Goal: Find specific page/section: Find specific page/section

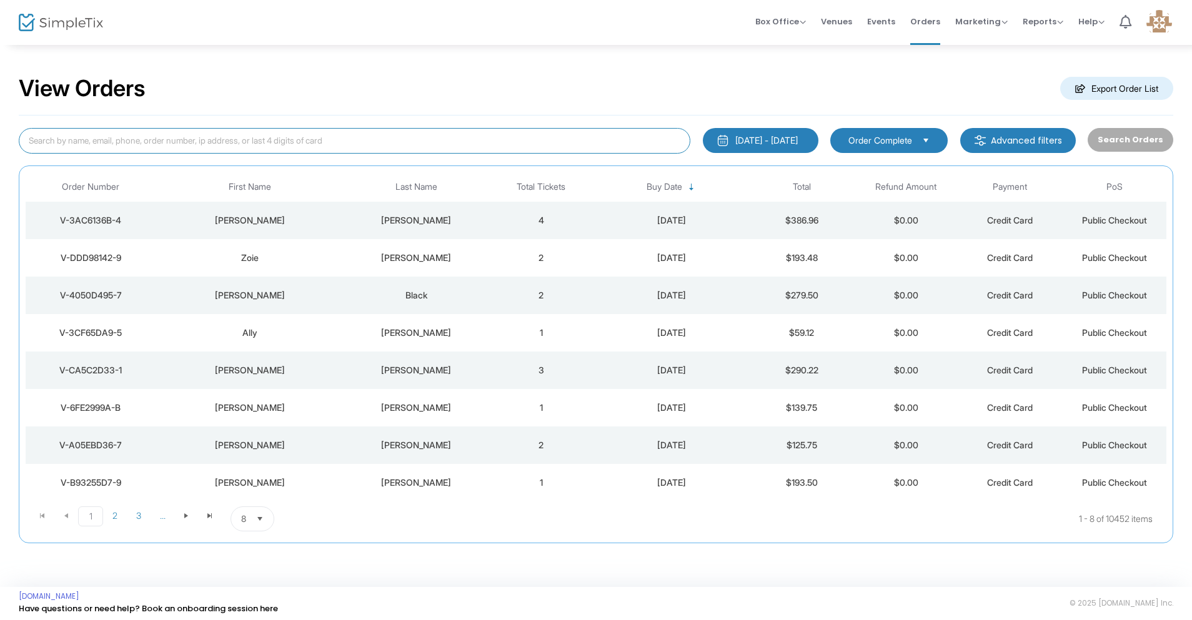
click at [370, 134] on input at bounding box center [354, 141] width 671 height 26
type input "[PERSON_NAME]"
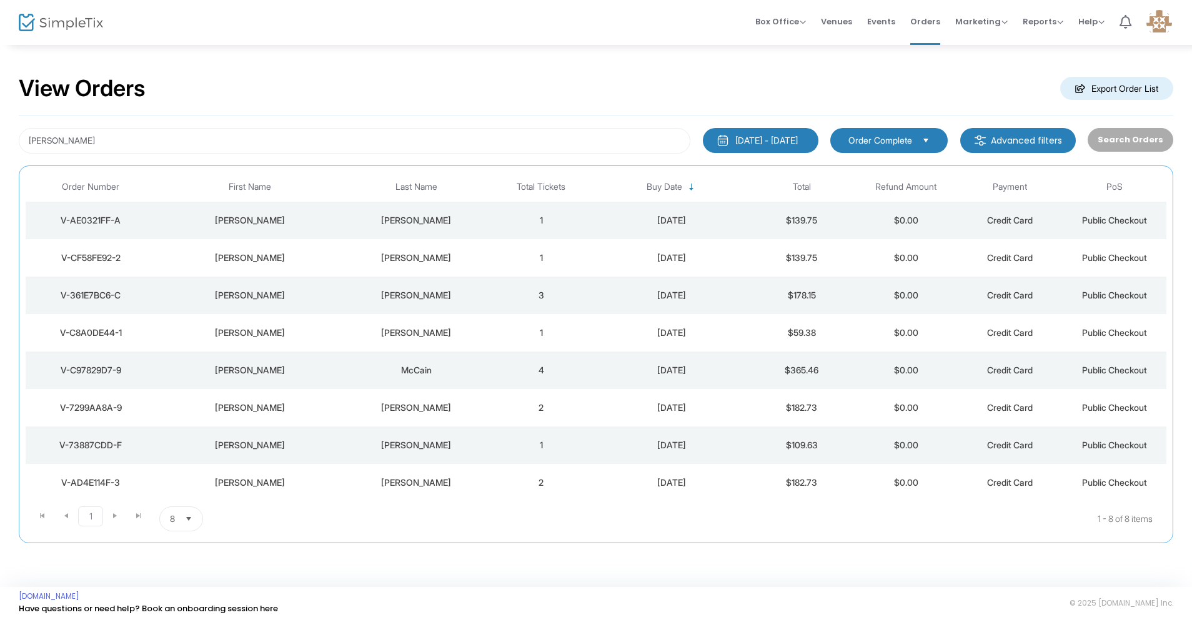
click at [247, 257] on div "[PERSON_NAME]" at bounding box center [249, 258] width 181 height 12
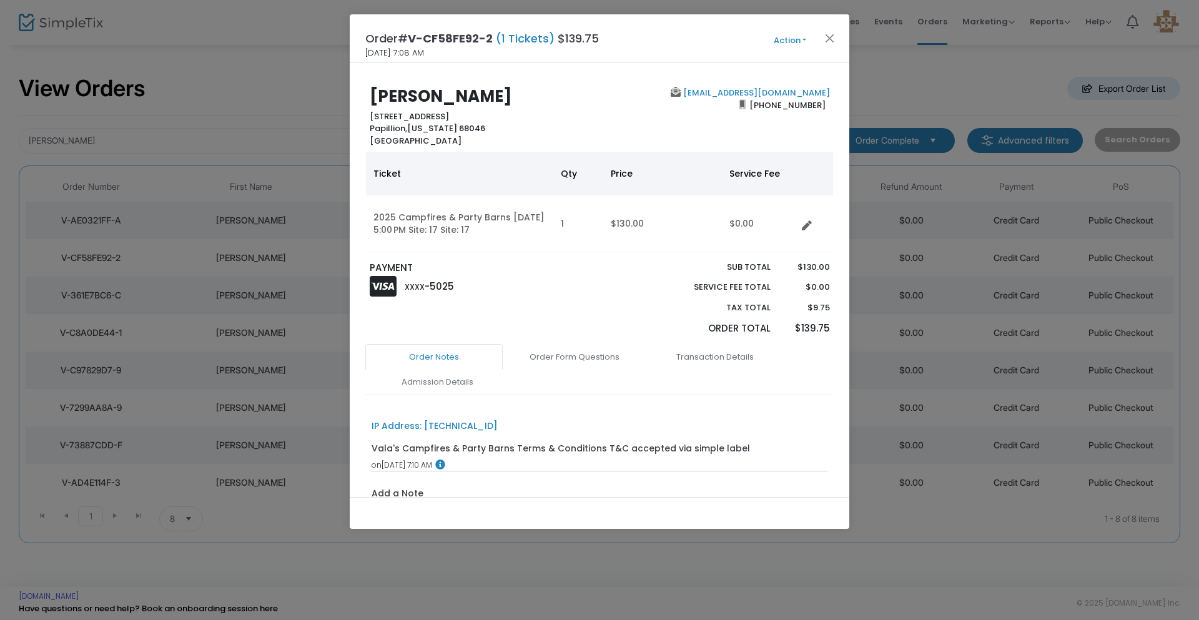
click at [787, 41] on button "Action" at bounding box center [789, 41] width 75 height 14
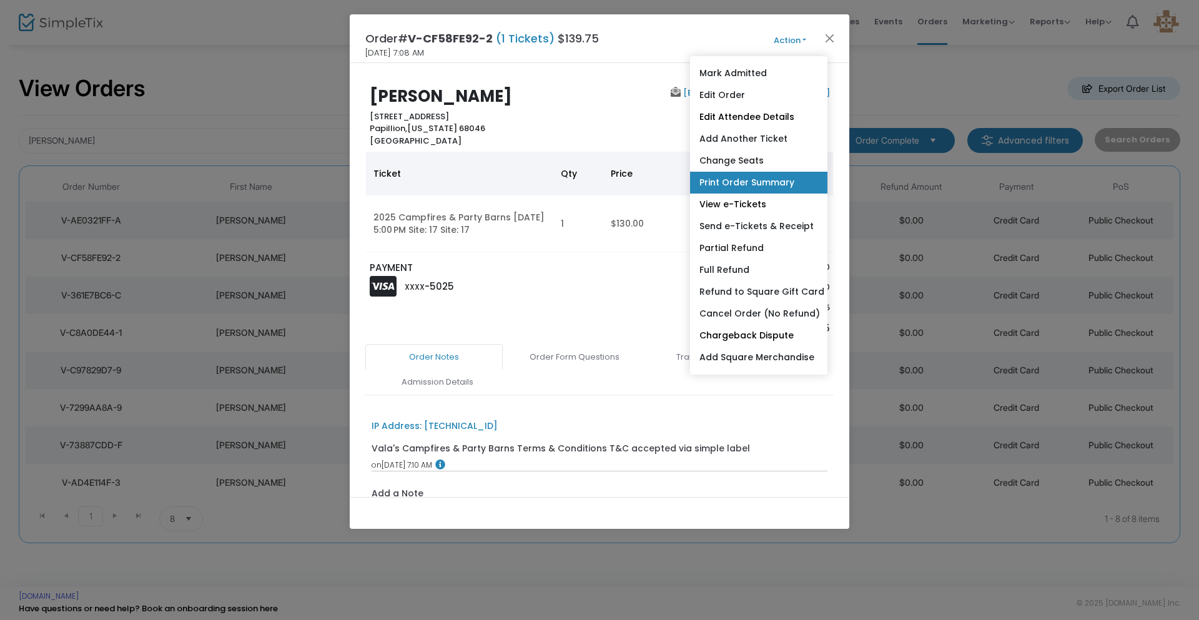
click at [770, 184] on link "Print Order Summary" at bounding box center [758, 183] width 137 height 22
